Goal: Task Accomplishment & Management: Complete application form

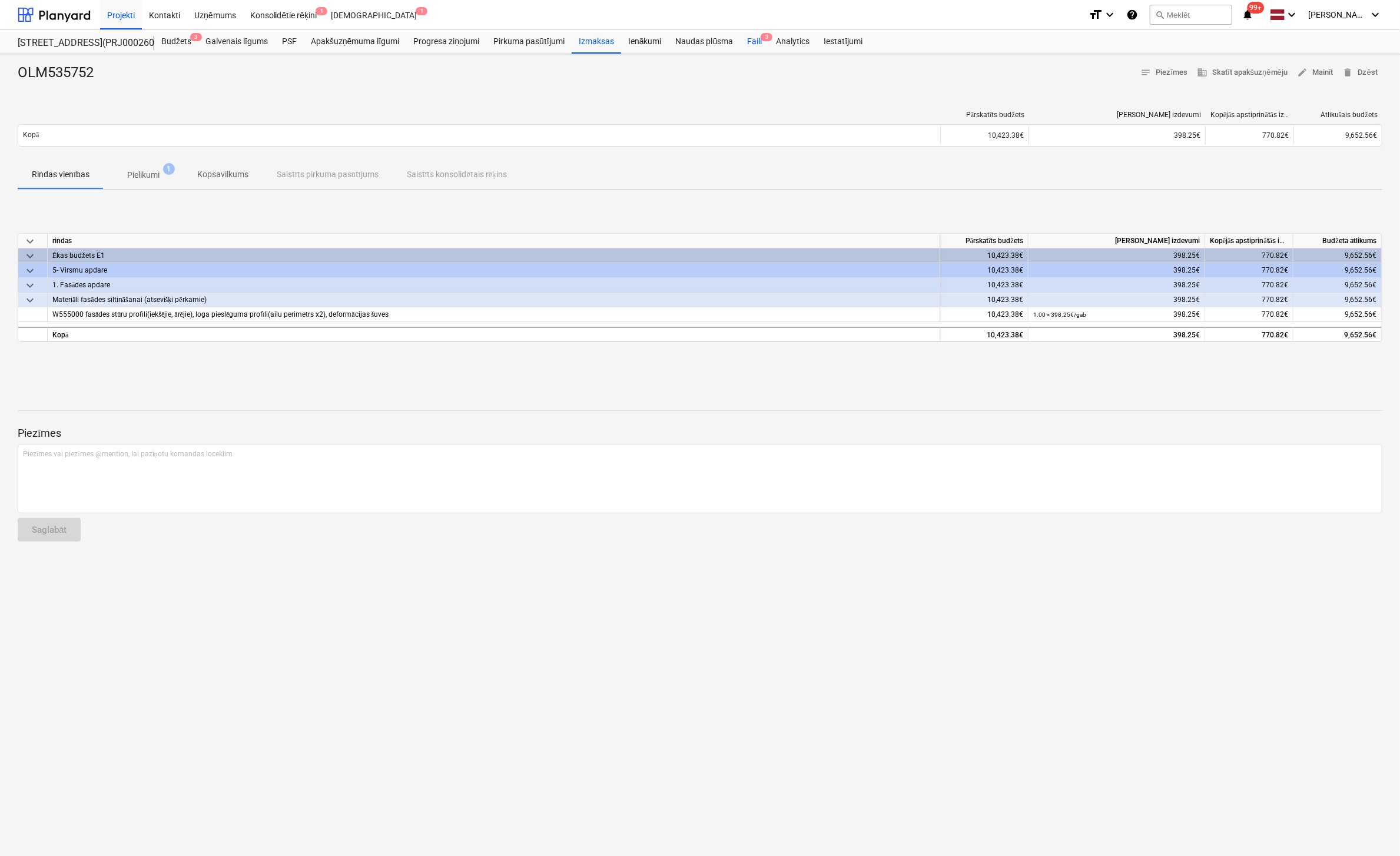
click at [751, 40] on div "Faili 3" at bounding box center [754, 42] width 29 height 23
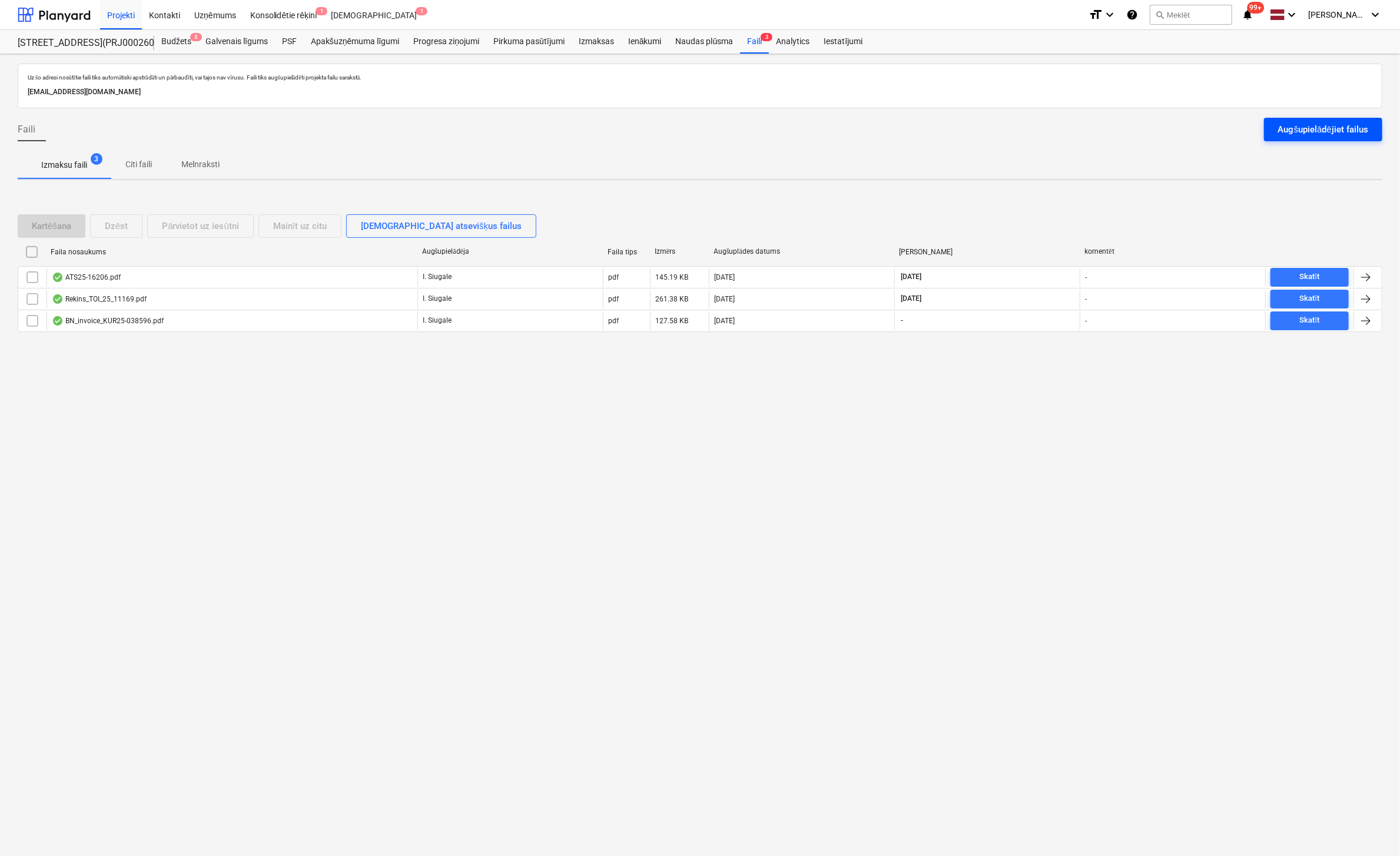
click at [1298, 130] on div "Augšupielādējiet failus" at bounding box center [1323, 129] width 90 height 15
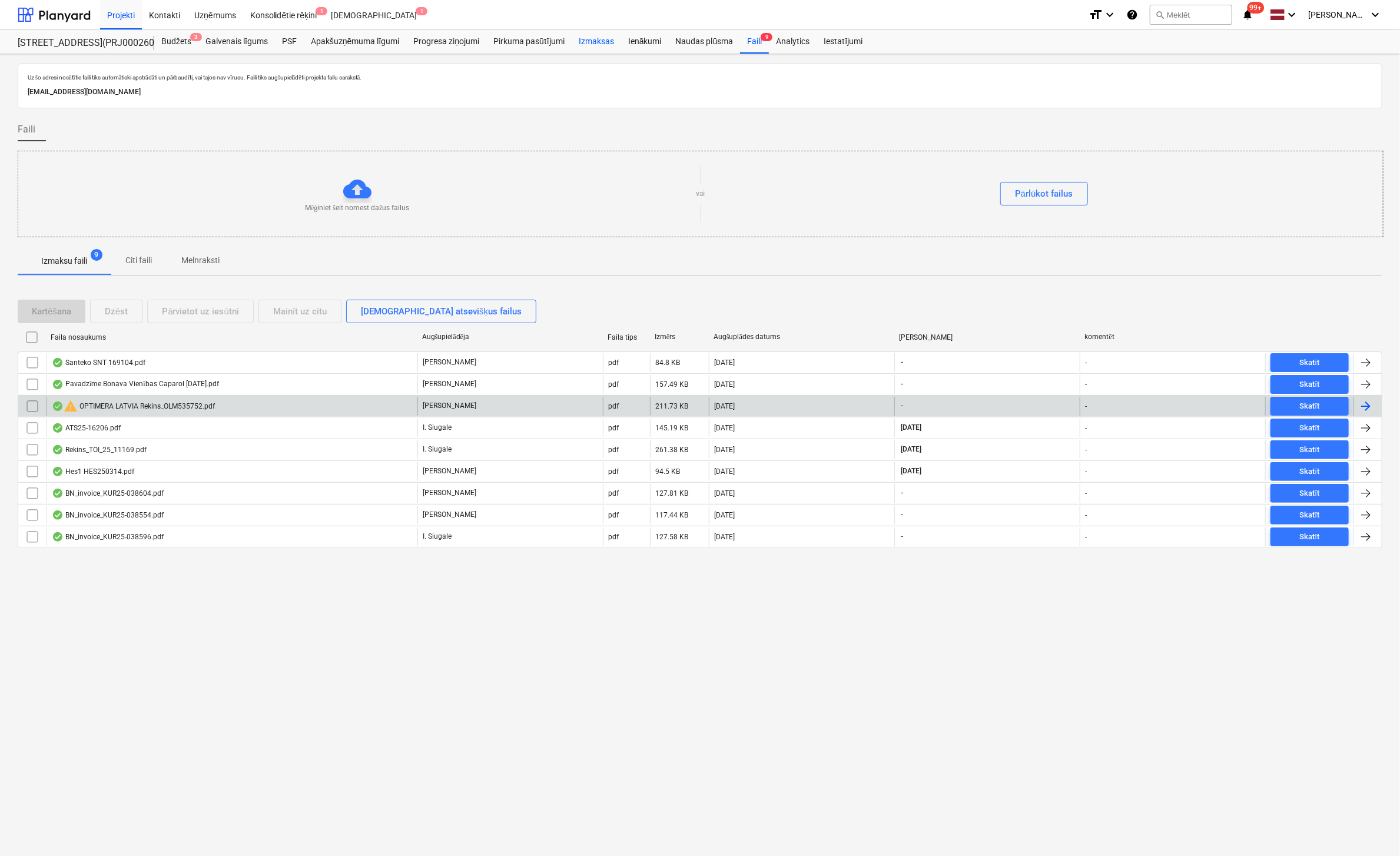
click at [600, 40] on div "Izmaksas" at bounding box center [597, 42] width 50 height 23
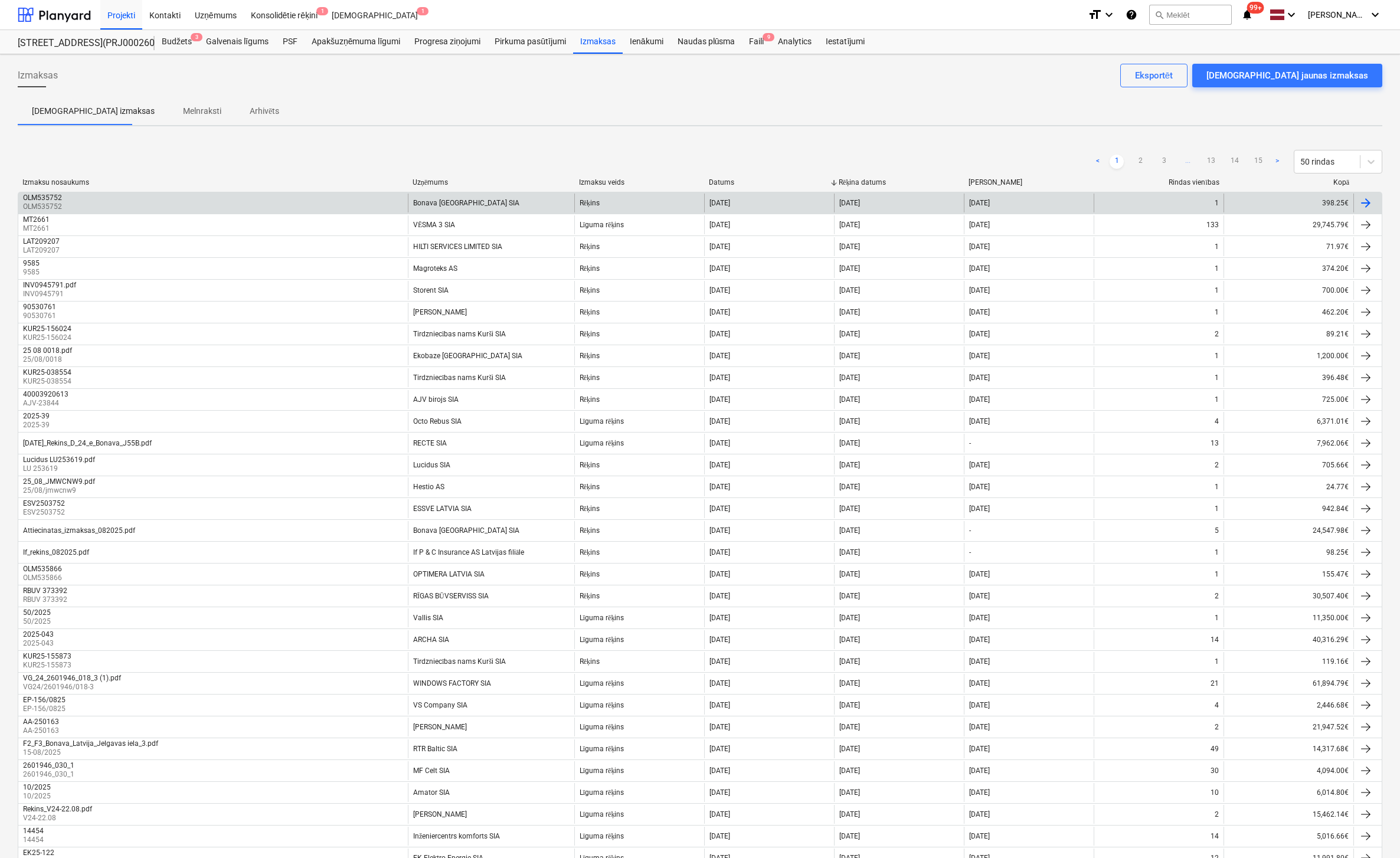
click at [47, 199] on div "OLM535752" at bounding box center [43, 197] width 39 height 9
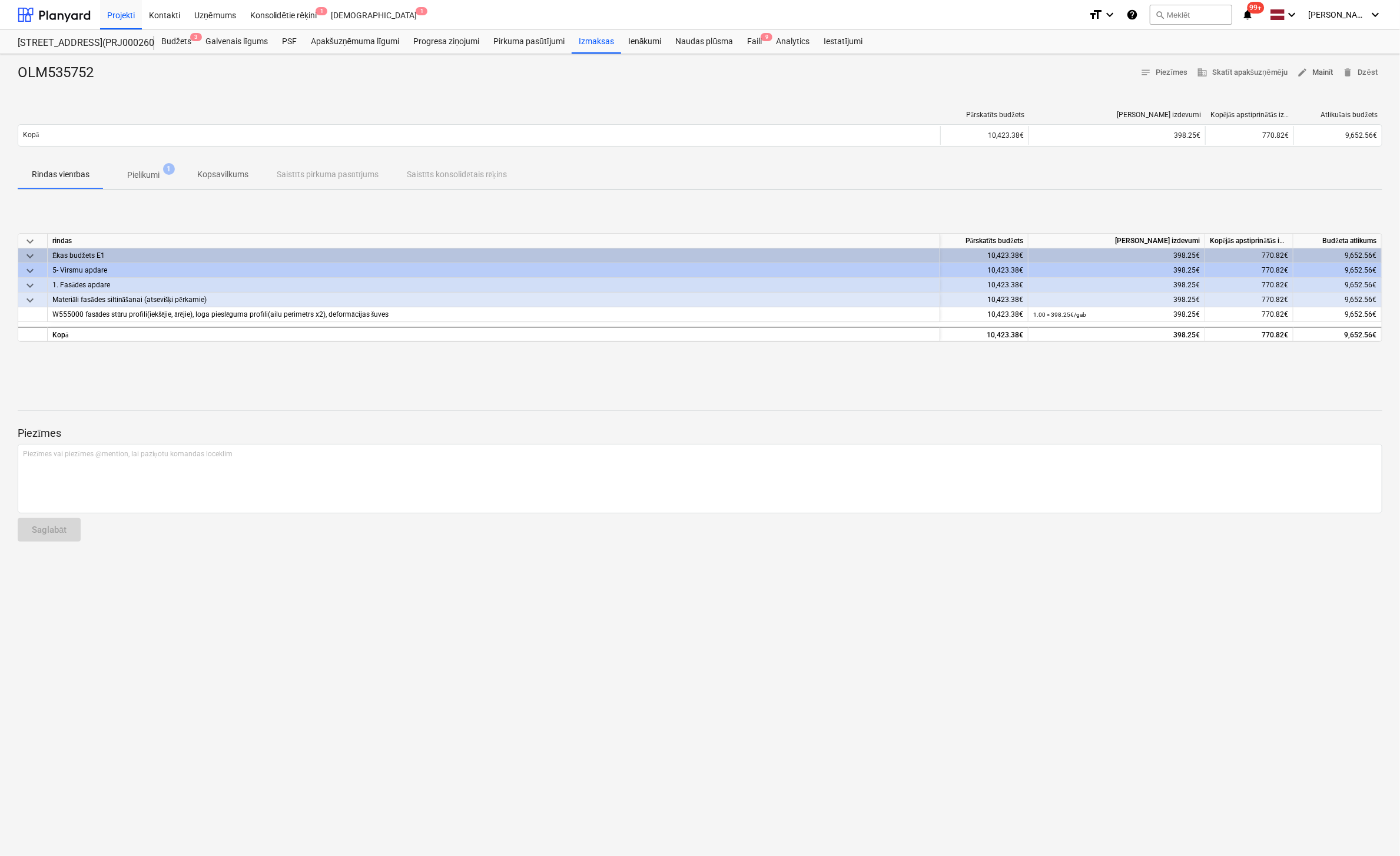
click at [1322, 69] on span "edit Mainīt" at bounding box center [1315, 72] width 37 height 14
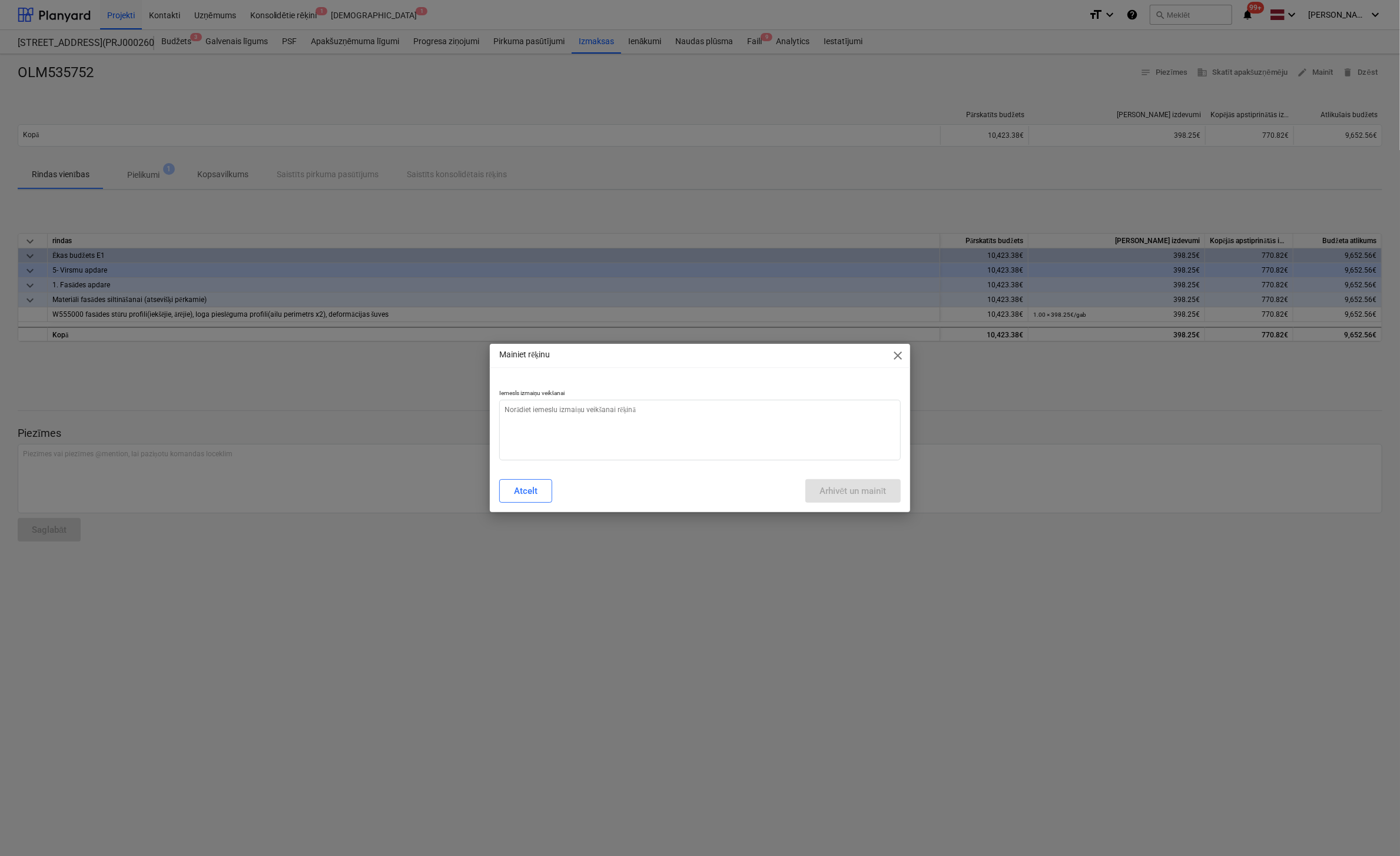
type textarea "x"
click at [683, 418] on textarea at bounding box center [700, 429] width 401 height 61
type textarea "N"
type textarea "x"
type textarea "Ne"
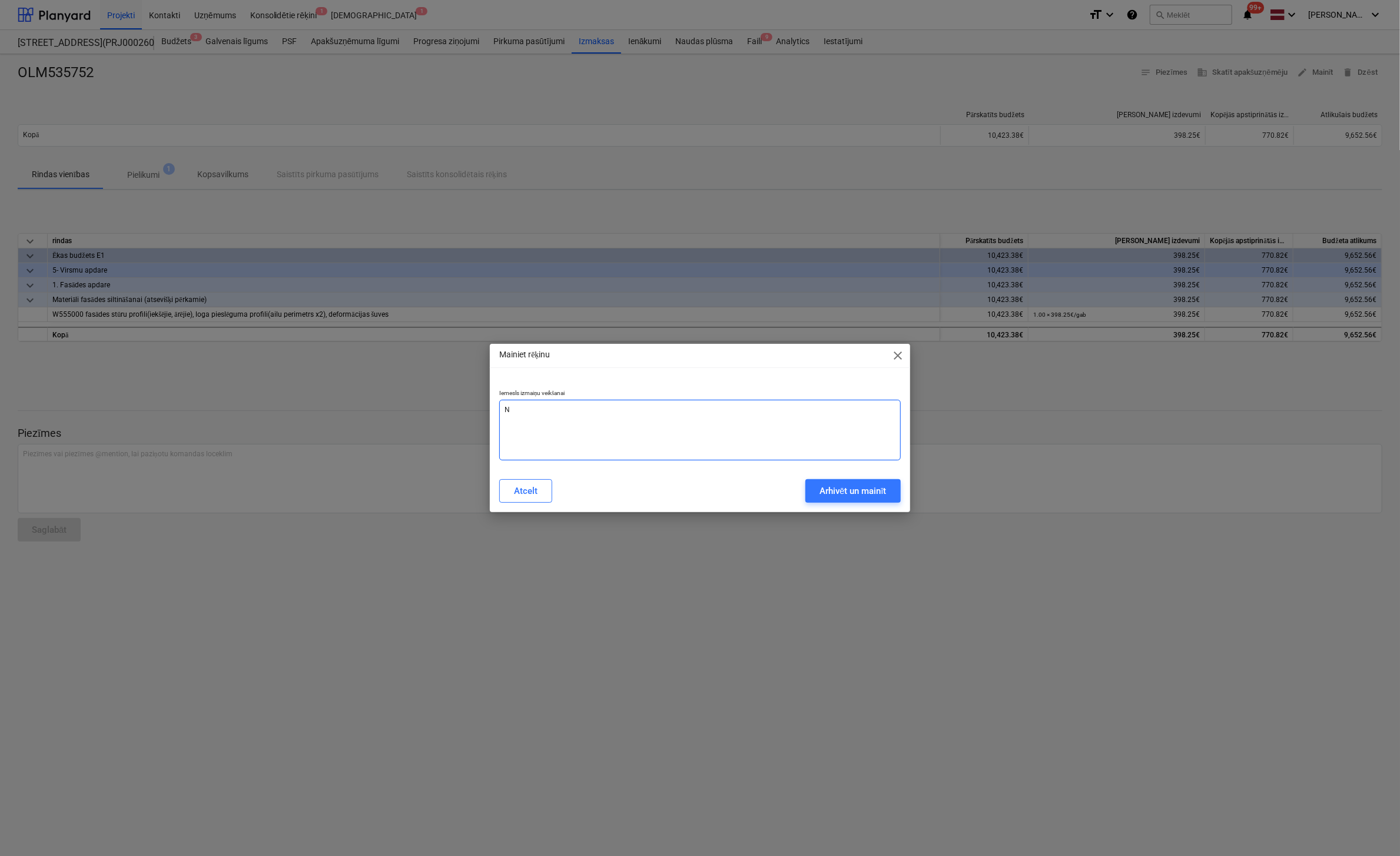
type textarea "x"
type textarea "Nep"
type textarea "x"
type textarea "Nepa"
type textarea "x"
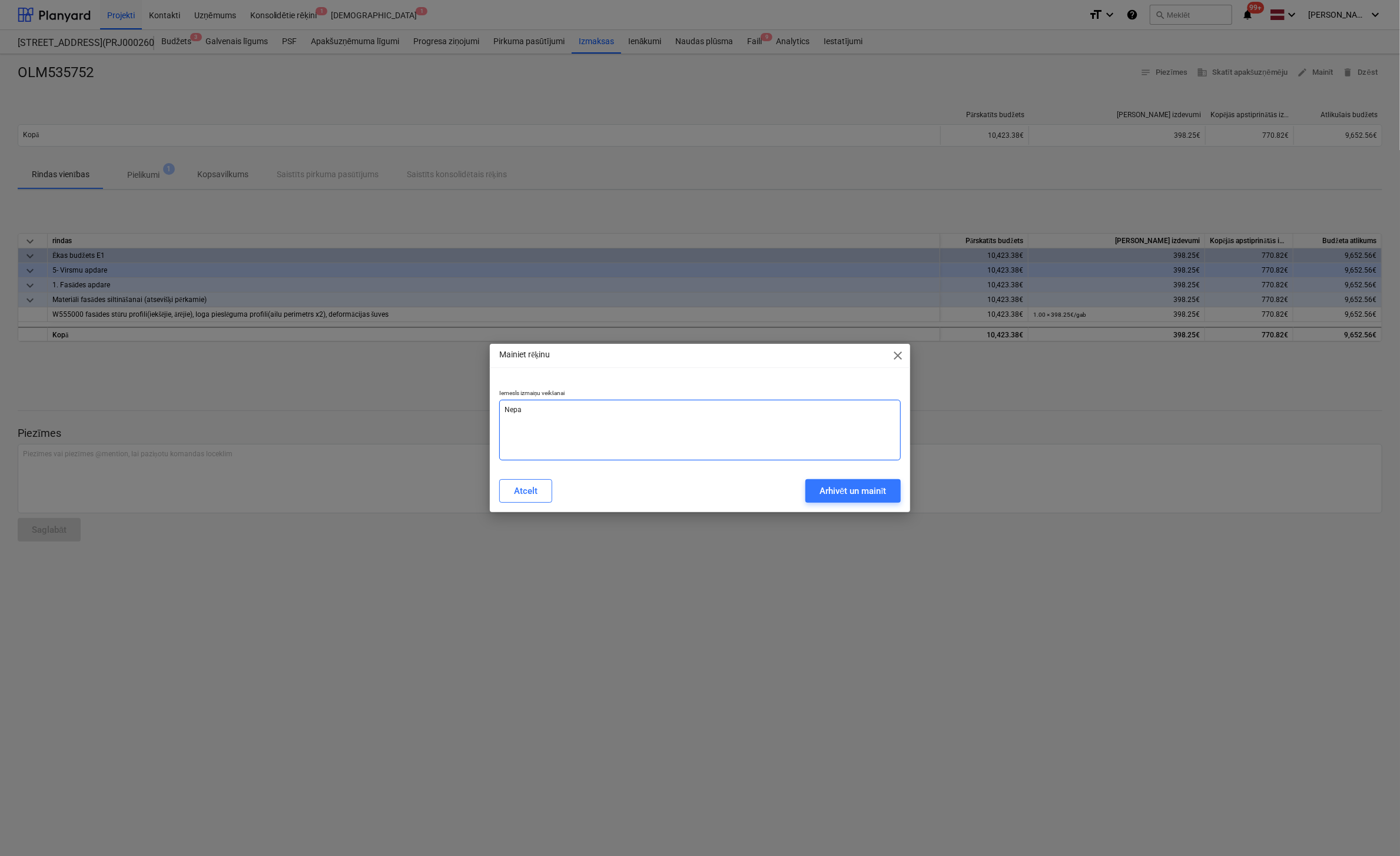
type textarea "Nepar"
type textarea "x"
type textarea "Nepare"
type textarea "x"
type textarea "Neparei"
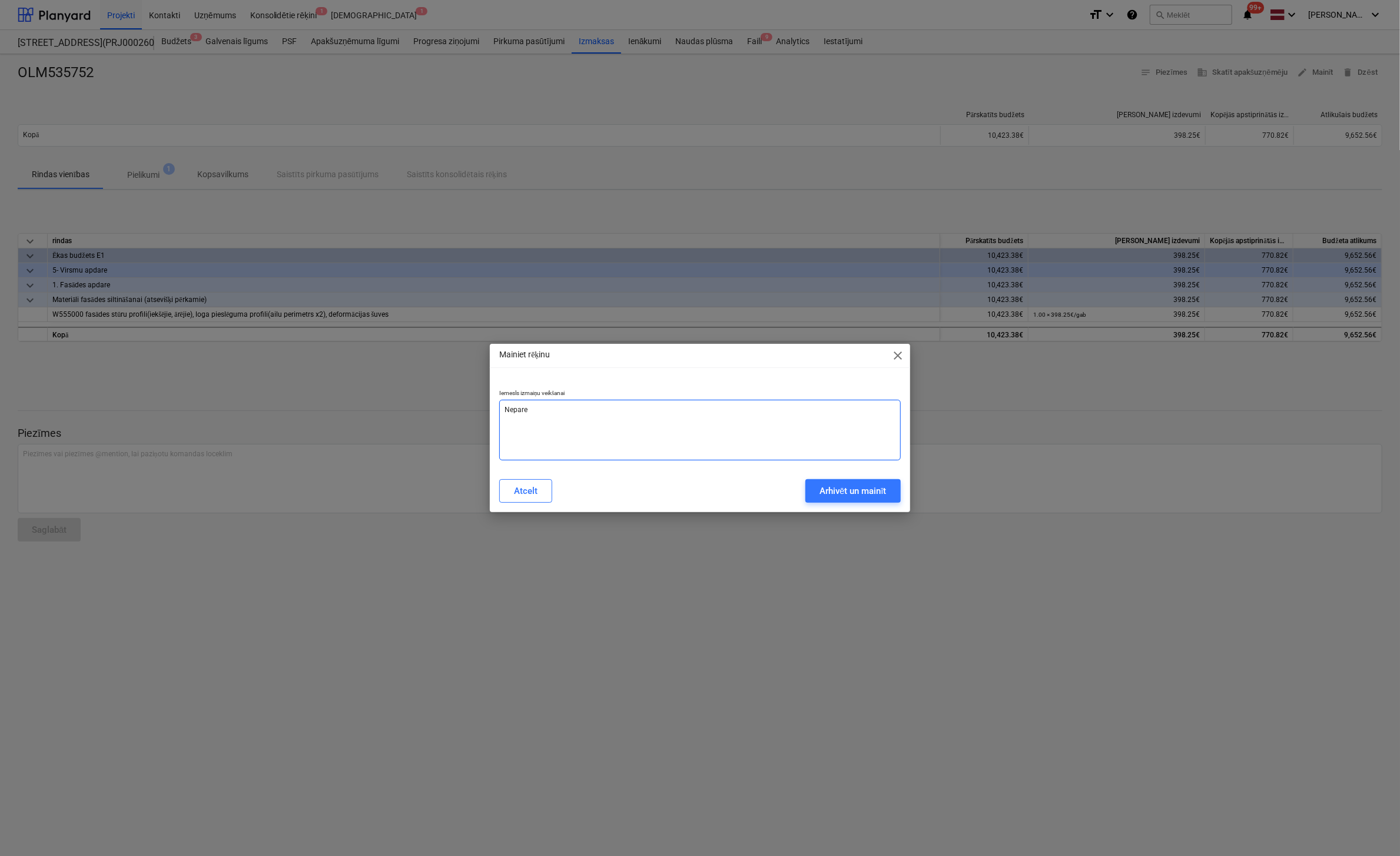
type textarea "x"
type textarea "Nepareiz"
type textarea "x"
type textarea "Nepareizs"
type textarea "x"
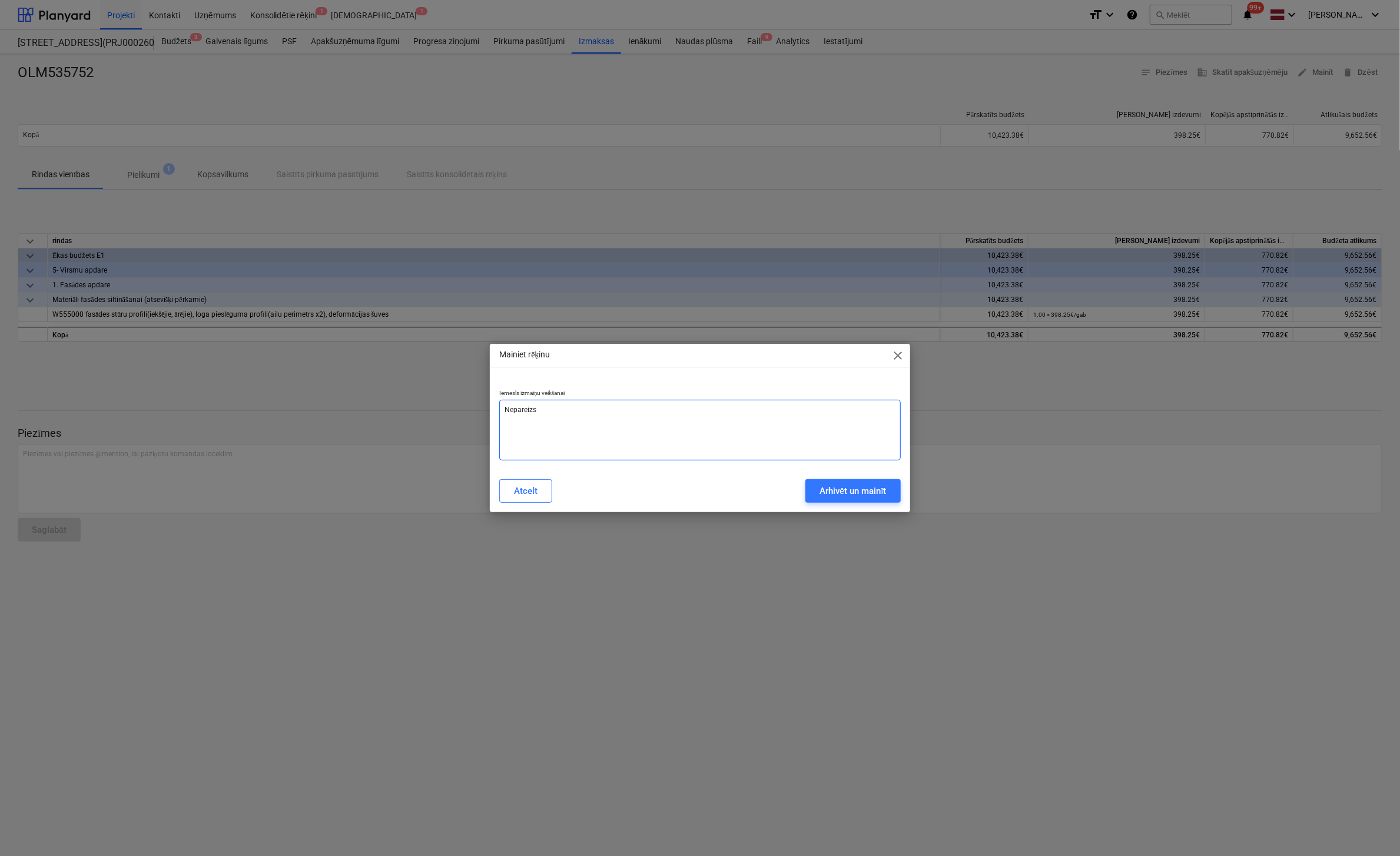
type textarea "Nepareizs"
type textarea "x"
type textarea "Nepareizs u"
type textarea "x"
type textarea "Nepareizs uz"
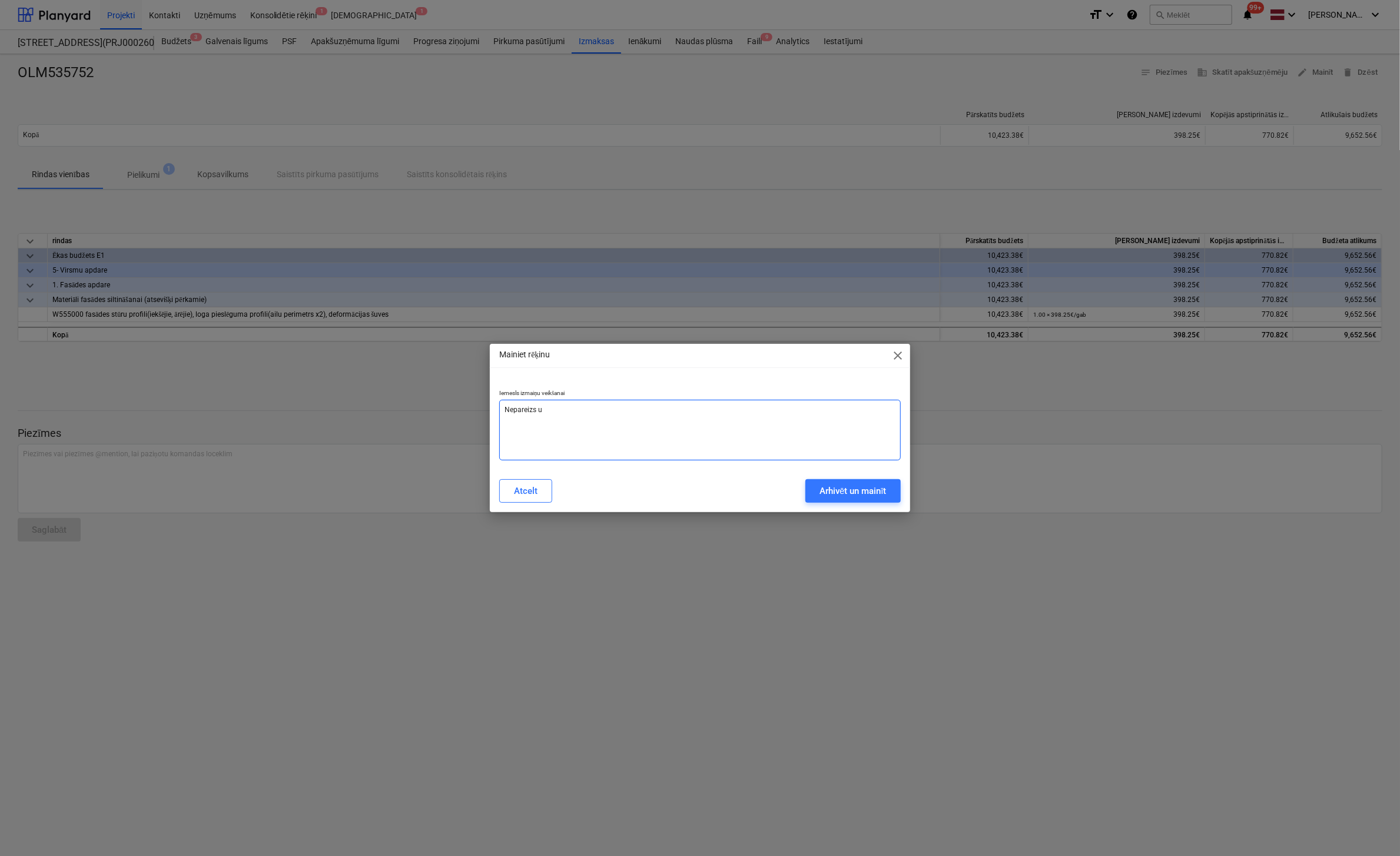
type textarea "x"
type textarea "Nepareizs uzņ"
type textarea "x"
type textarea "Nepareizs uzņē"
type textarea "x"
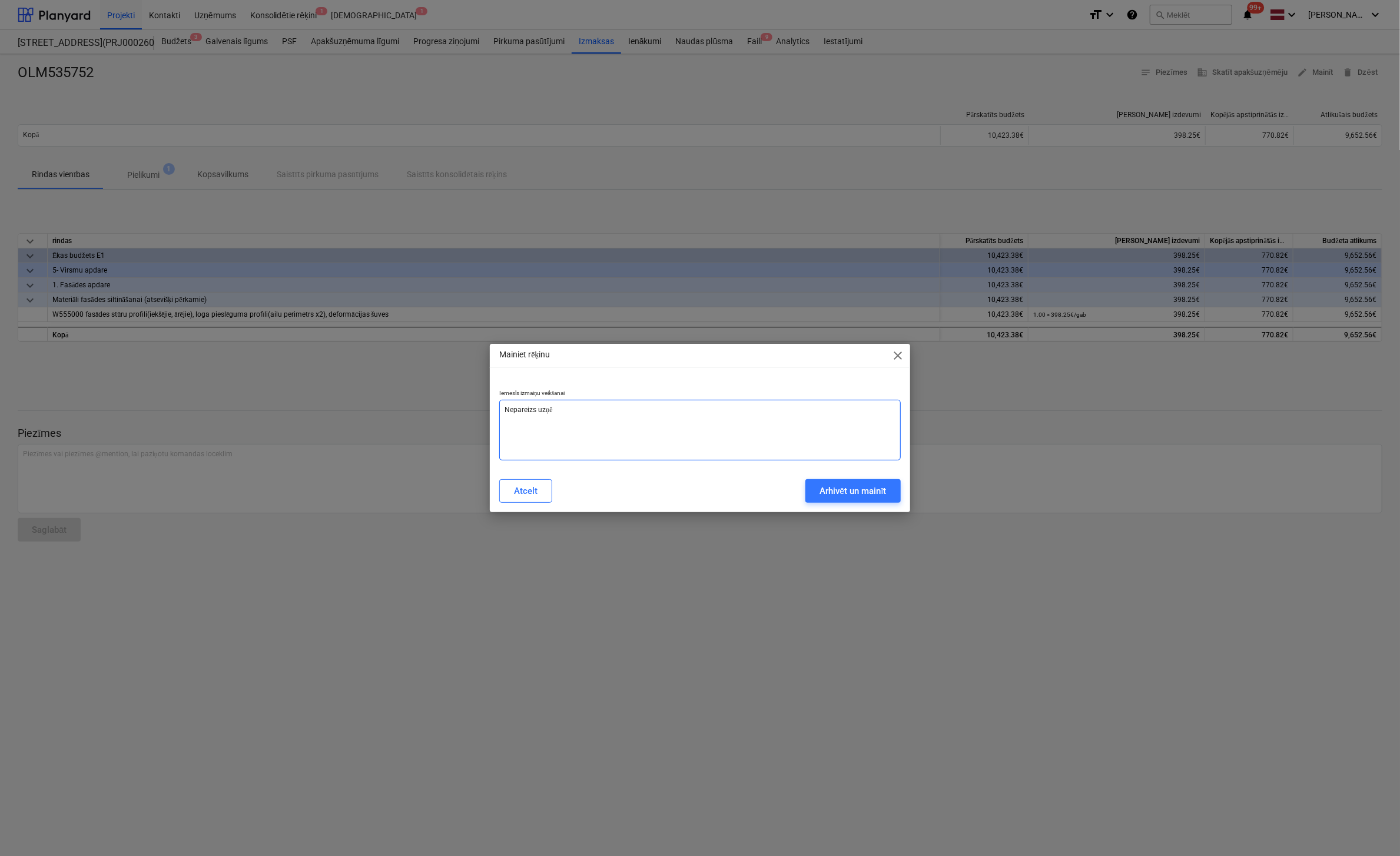
type textarea "Nepareizs uzņēm"
type textarea "x"
type textarea "Nepareizs uzņēmu"
type textarea "x"
type textarea "Nepareizs uzņēmum"
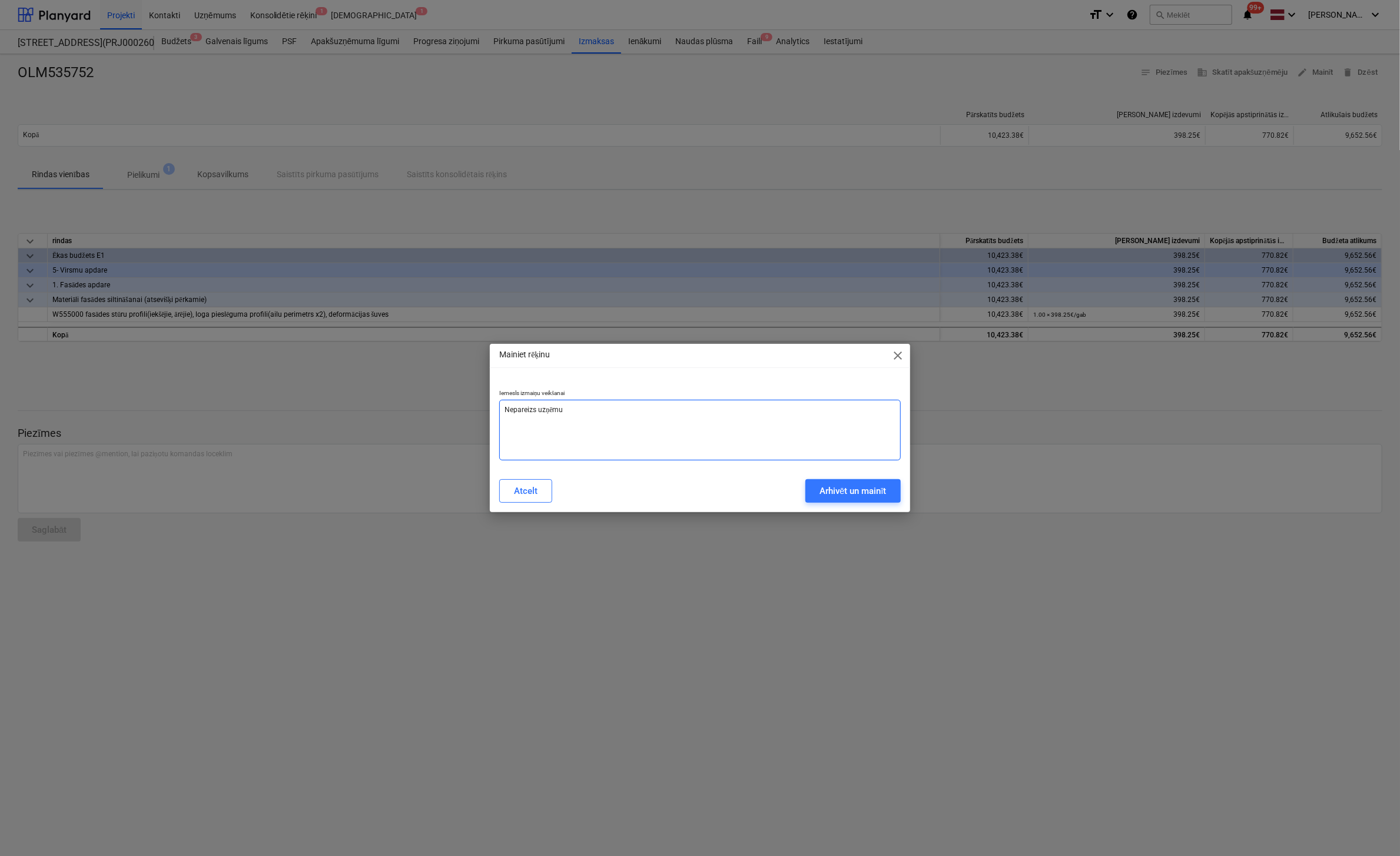
type textarea "x"
type textarea "Nepareizs uzņēmums"
type textarea "x"
type textarea "Nepareizs uzņēmums"
click at [869, 491] on div "Arhivēt un mainīt" at bounding box center [853, 491] width 67 height 15
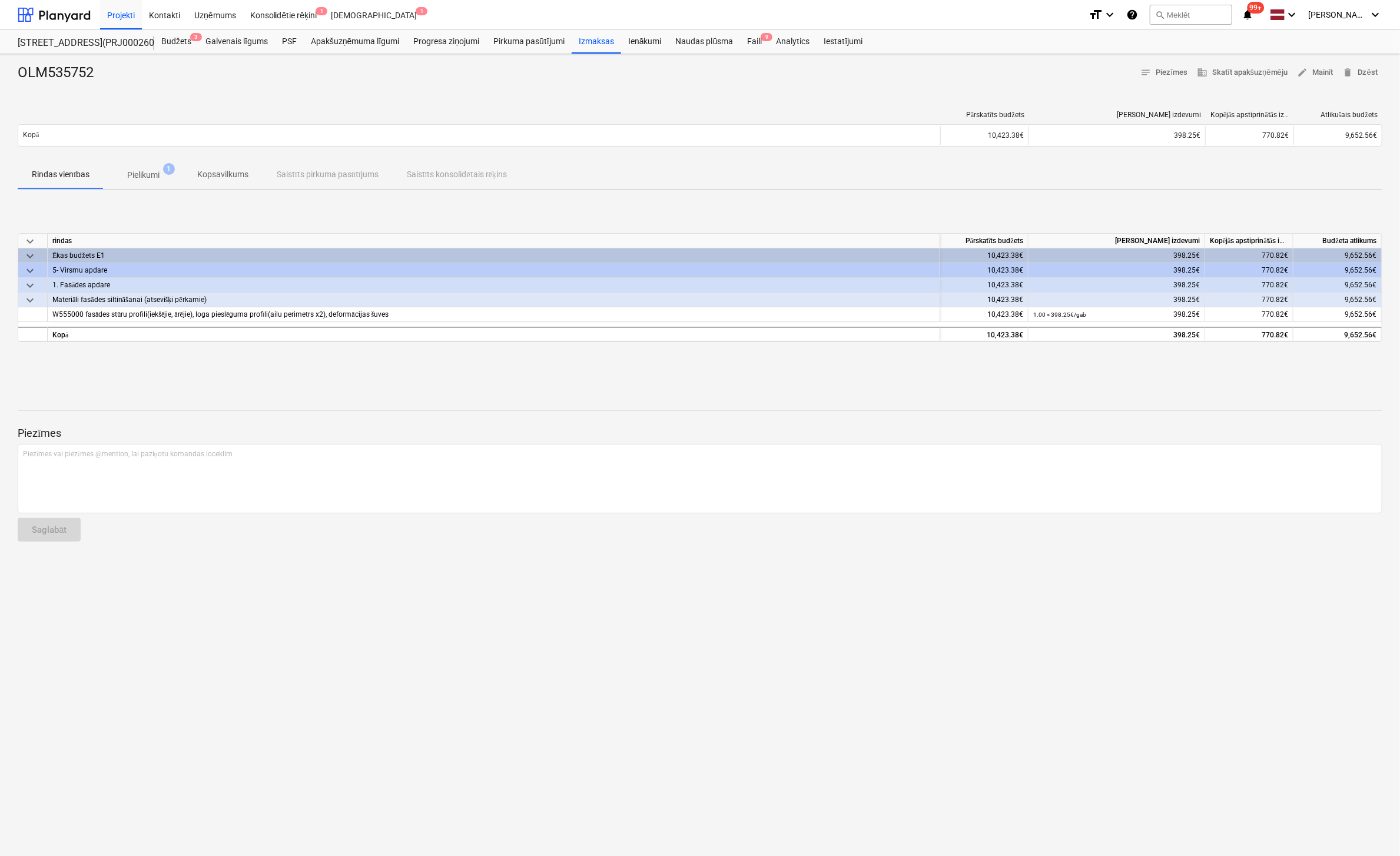
type textarea "x"
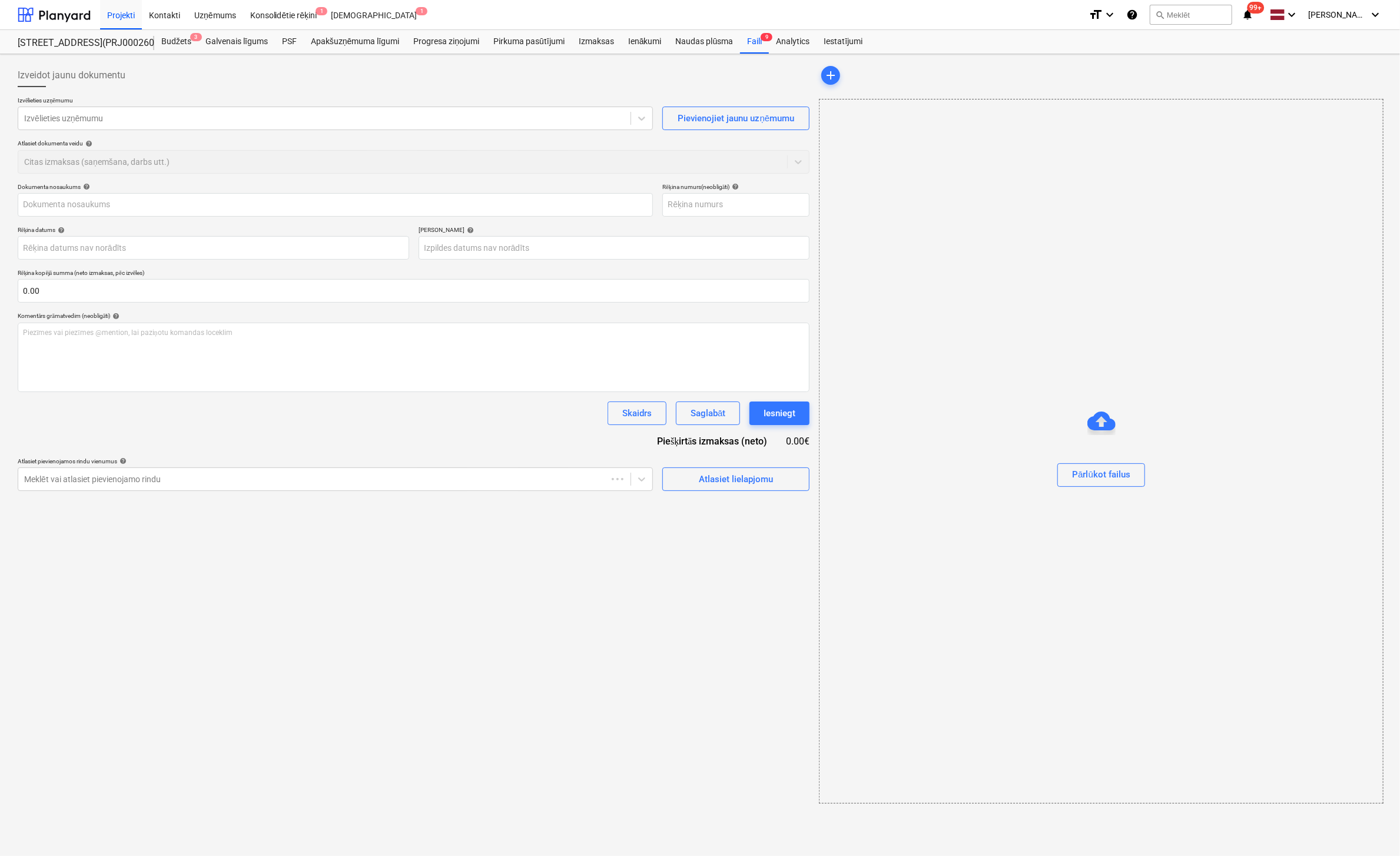
type input "OLM535752"
type input "[DATE]"
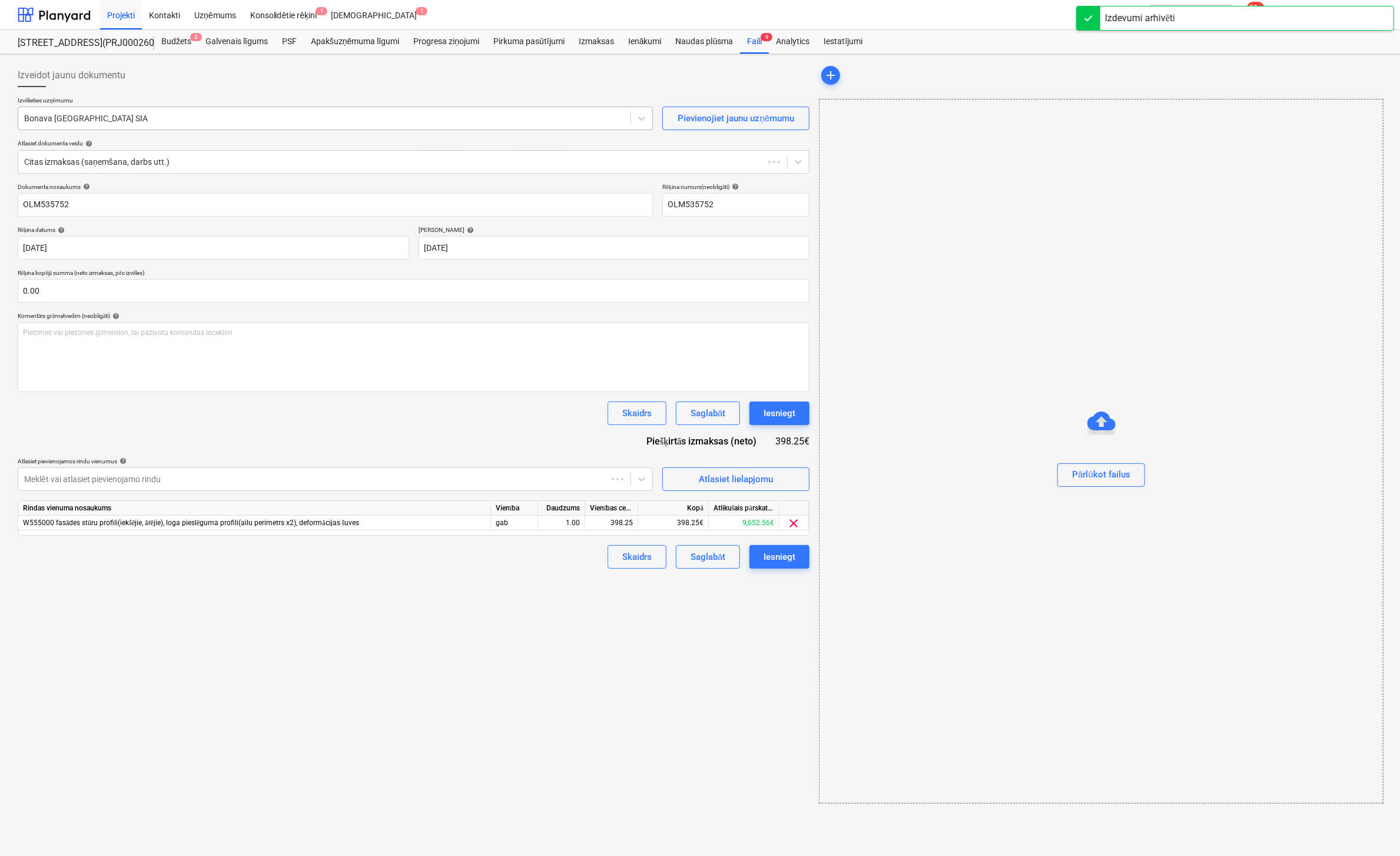
click at [148, 122] on div at bounding box center [324, 118] width 600 height 12
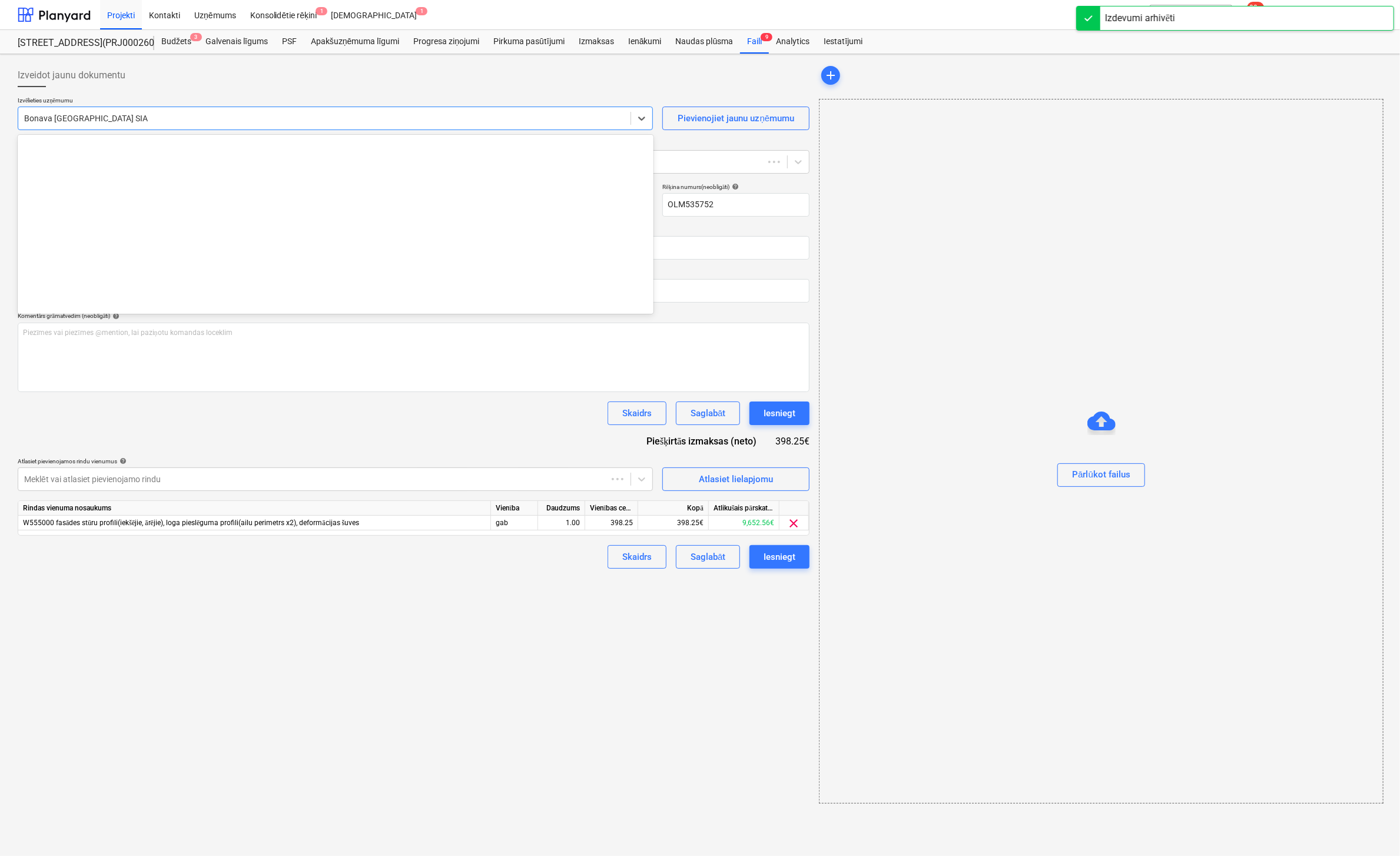
scroll to position [2163, 0]
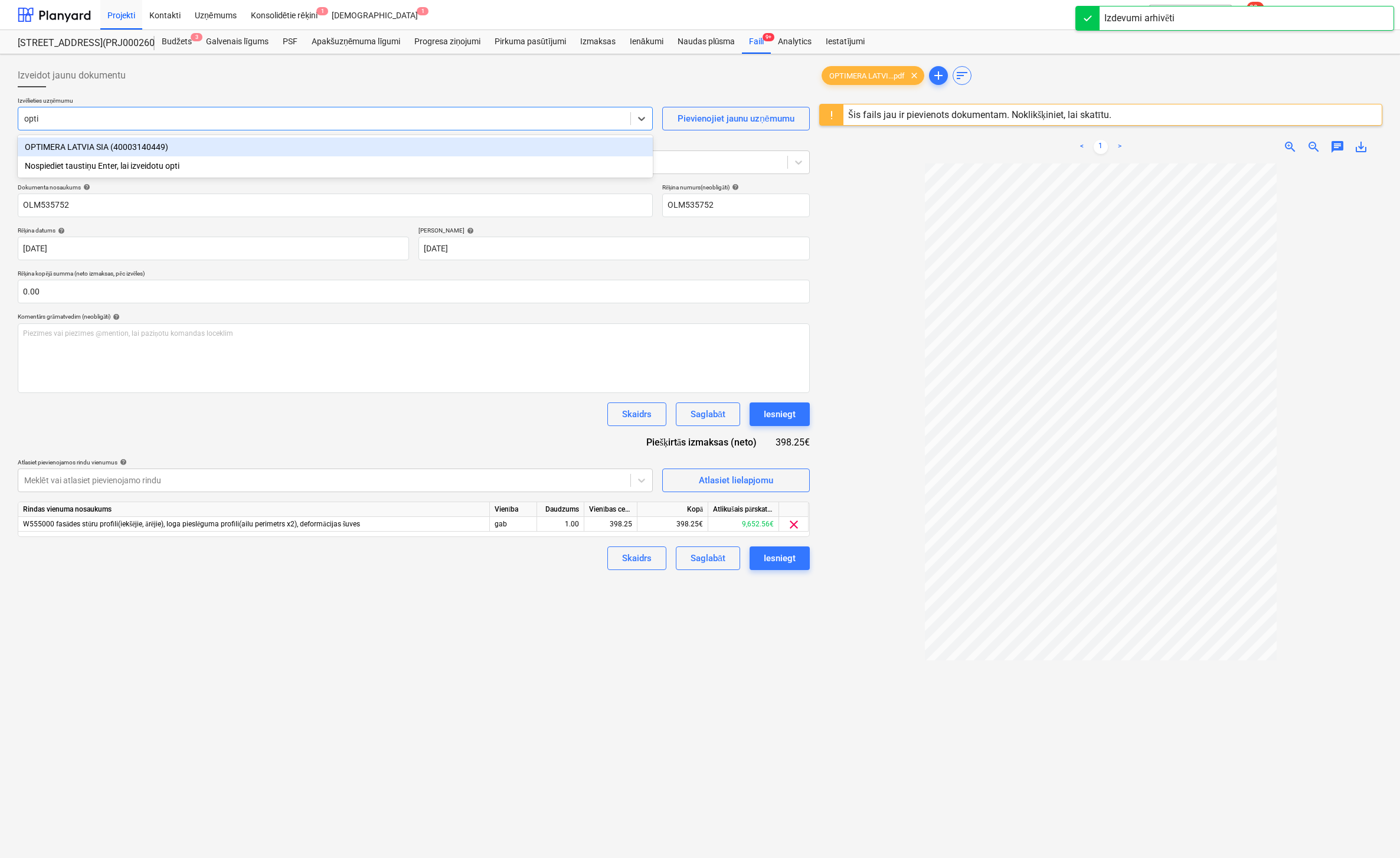
type input "optim"
click at [139, 147] on div "OPTIMERA LATVIA SIA (40003140449)" at bounding box center [335, 146] width 635 height 19
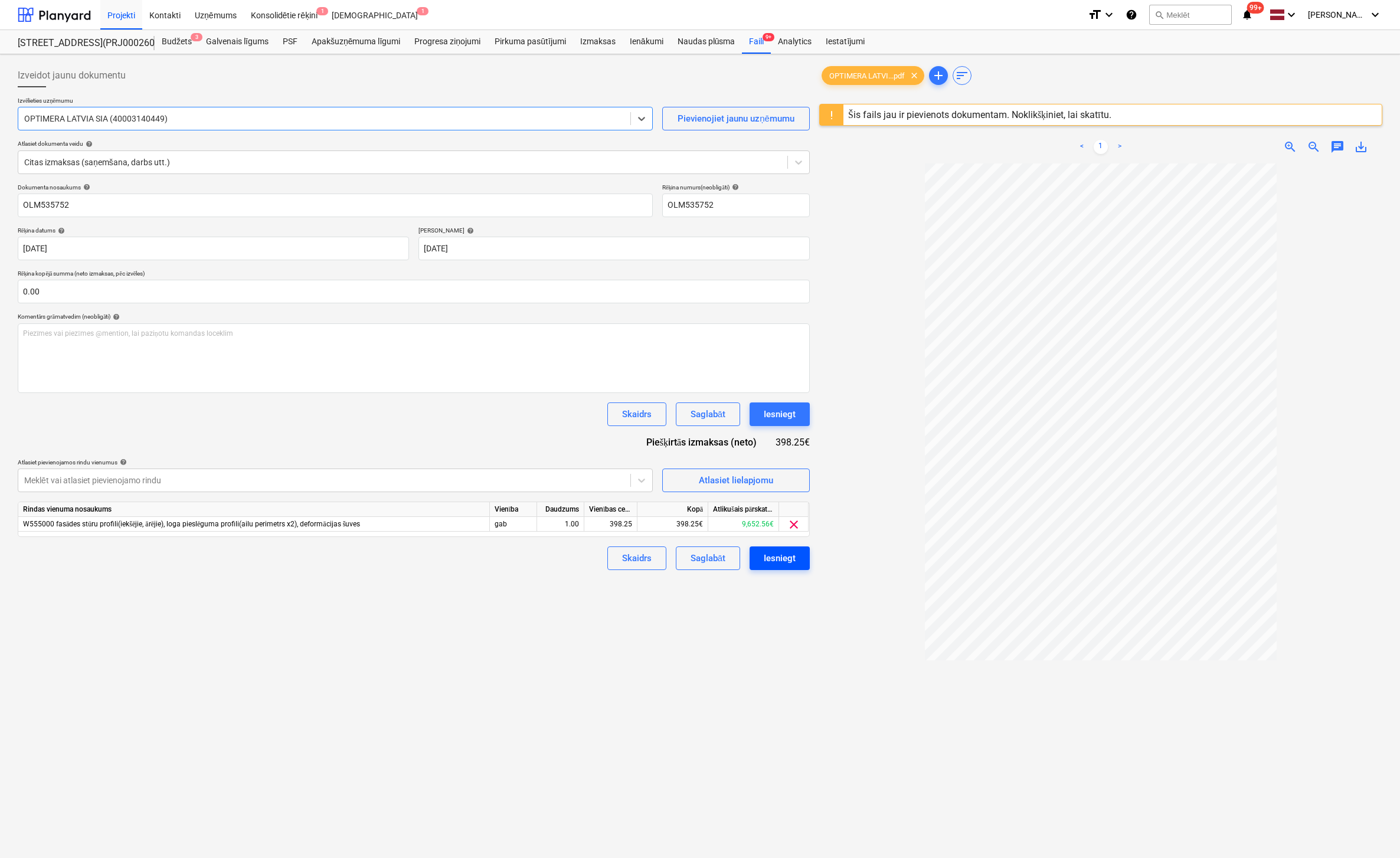
click at [780, 557] on div "Iesniegt" at bounding box center [779, 558] width 32 height 15
